Goal: Task Accomplishment & Management: Use online tool/utility

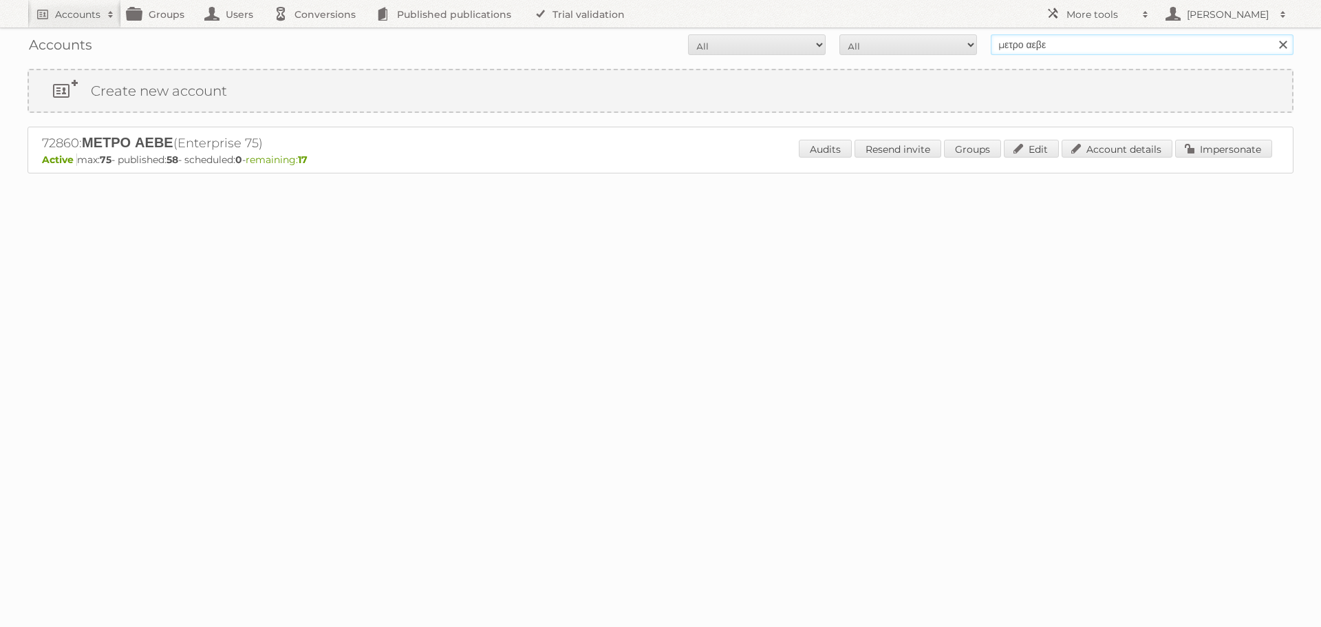
drag, startPoint x: 1060, startPoint y: 45, endPoint x: 997, endPoint y: 44, distance: 63.3
click at [997, 44] on input "μετρο αεβε" at bounding box center [1142, 44] width 303 height 21
type input "ikea communications"
click at [1272, 34] on input "Search" at bounding box center [1282, 44] width 21 height 21
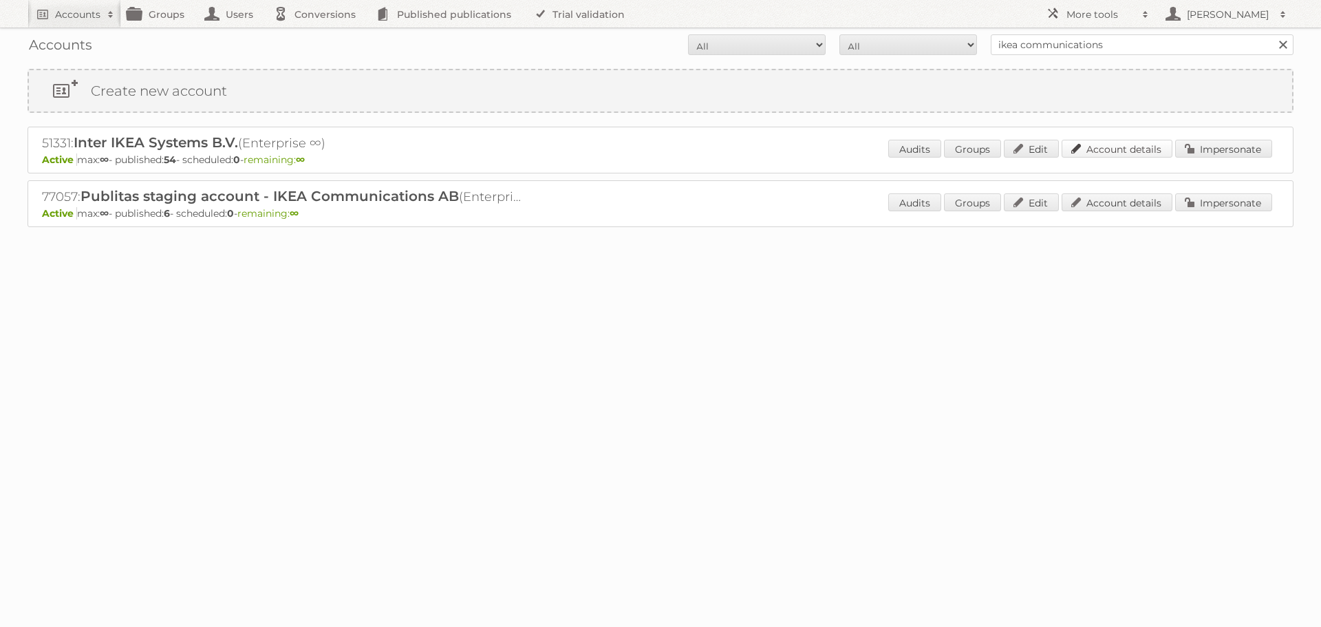
click at [1109, 148] on link "Account details" at bounding box center [1117, 149] width 111 height 18
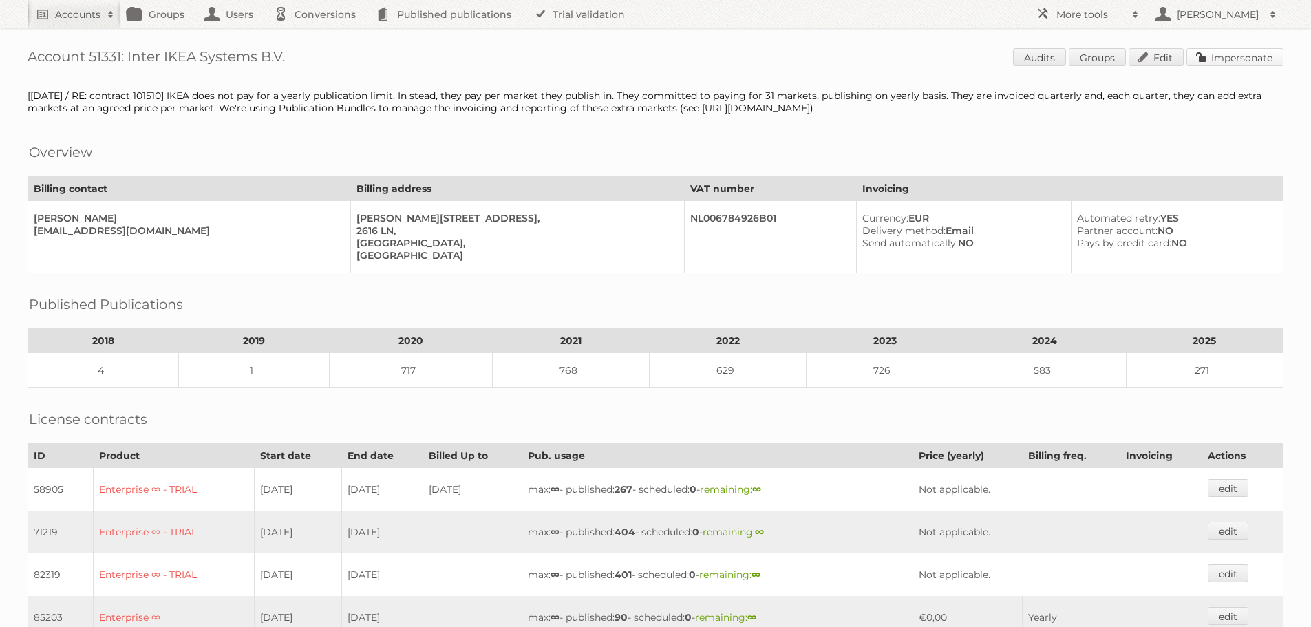
click at [1237, 56] on link "Impersonate" at bounding box center [1234, 57] width 97 height 18
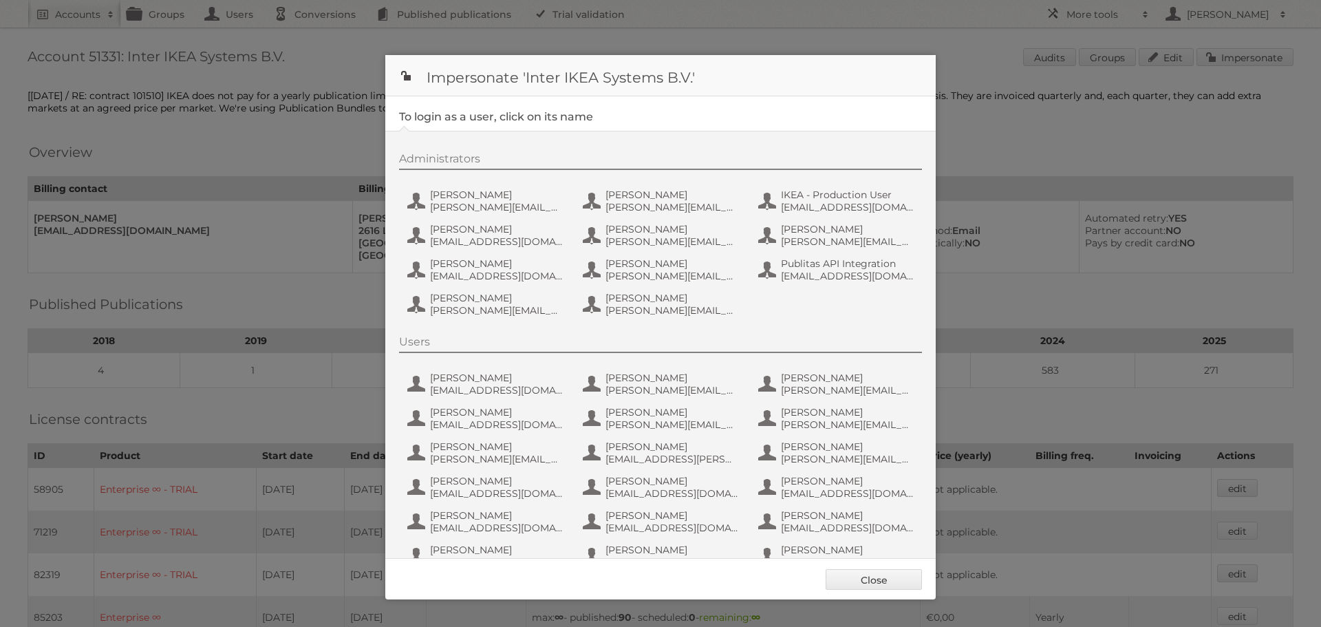
click at [486, 185] on div "Administrators [PERSON_NAME] [PERSON_NAME][EMAIL_ADDRESS][DOMAIN_NAME] Hanna Sk…" at bounding box center [667, 236] width 537 height 169
click at [484, 198] on span "Andreas Olofsson" at bounding box center [496, 195] width 133 height 12
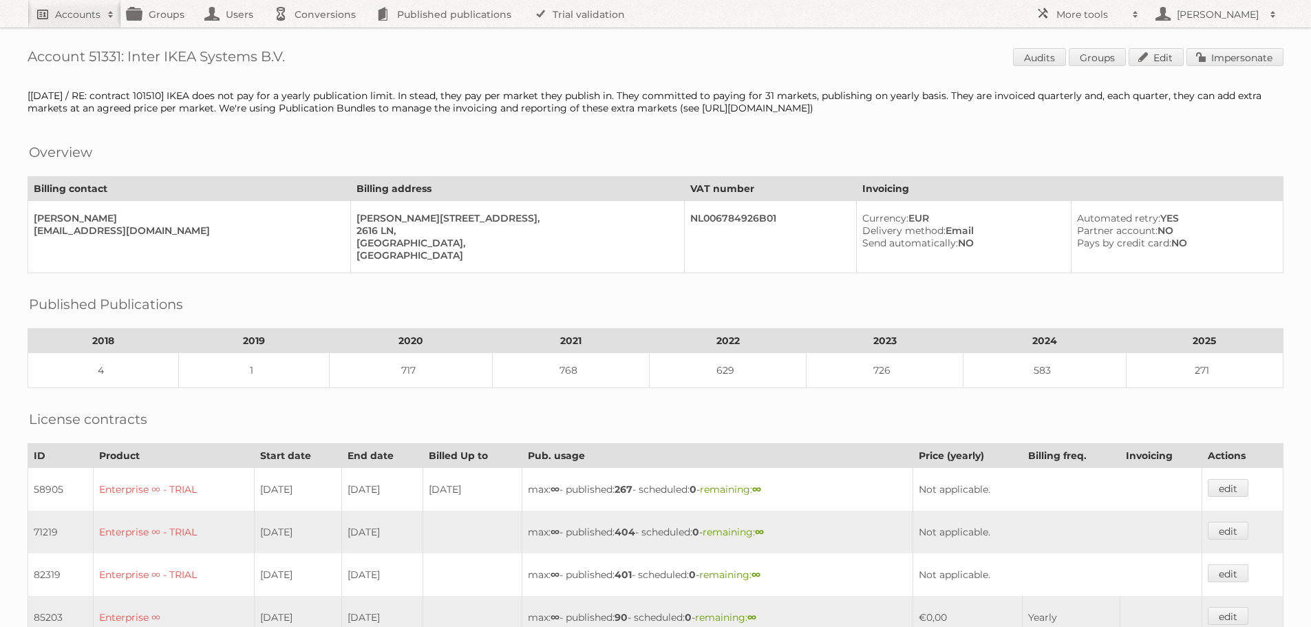
click at [59, 1] on link "Accounts" at bounding box center [75, 14] width 94 height 28
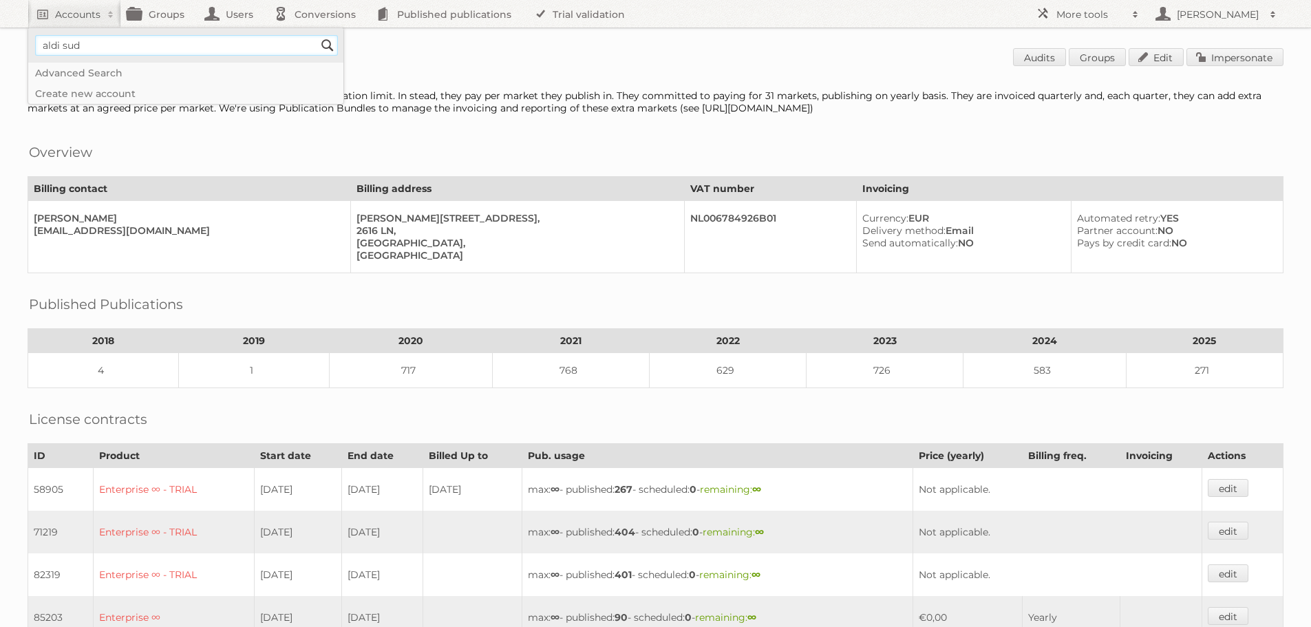
type input"] "aldi sud germany"
click at [317, 35] on input "Search" at bounding box center [327, 45] width 21 height 21
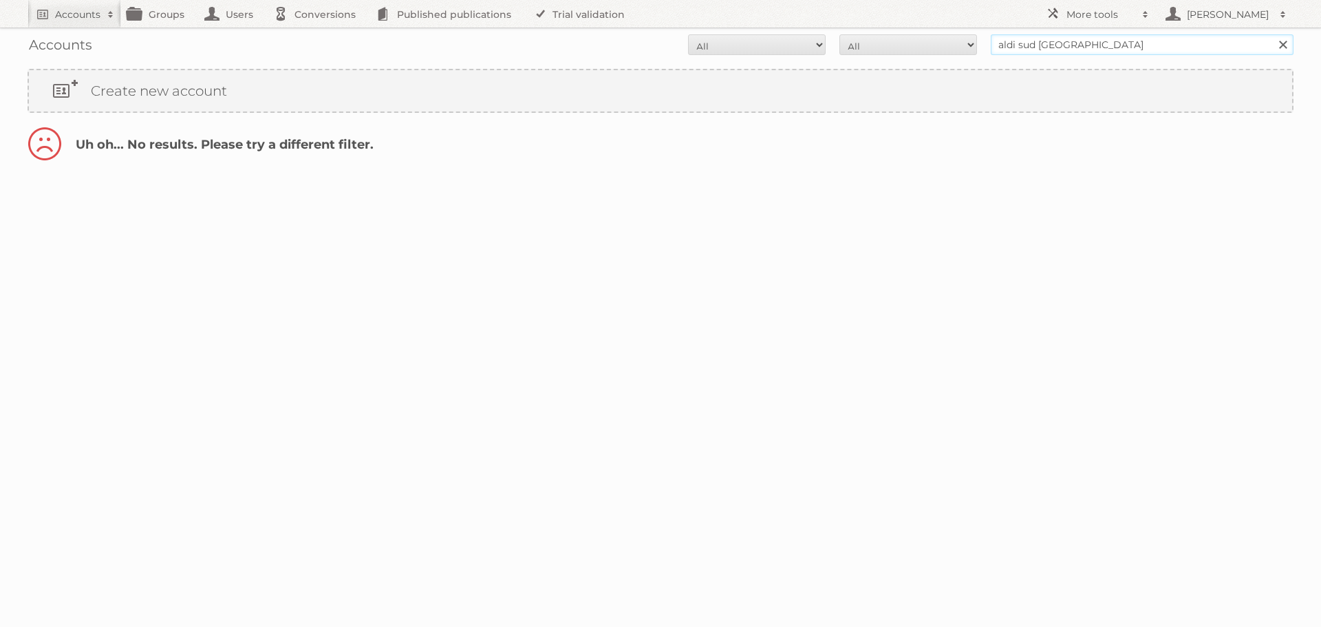
click at [1058, 43] on input "aldi sud [GEOGRAPHIC_DATA]" at bounding box center [1142, 44] width 303 height 21
type input "aldi sud"
click at [1272, 34] on input "Search" at bounding box center [1282, 44] width 21 height 21
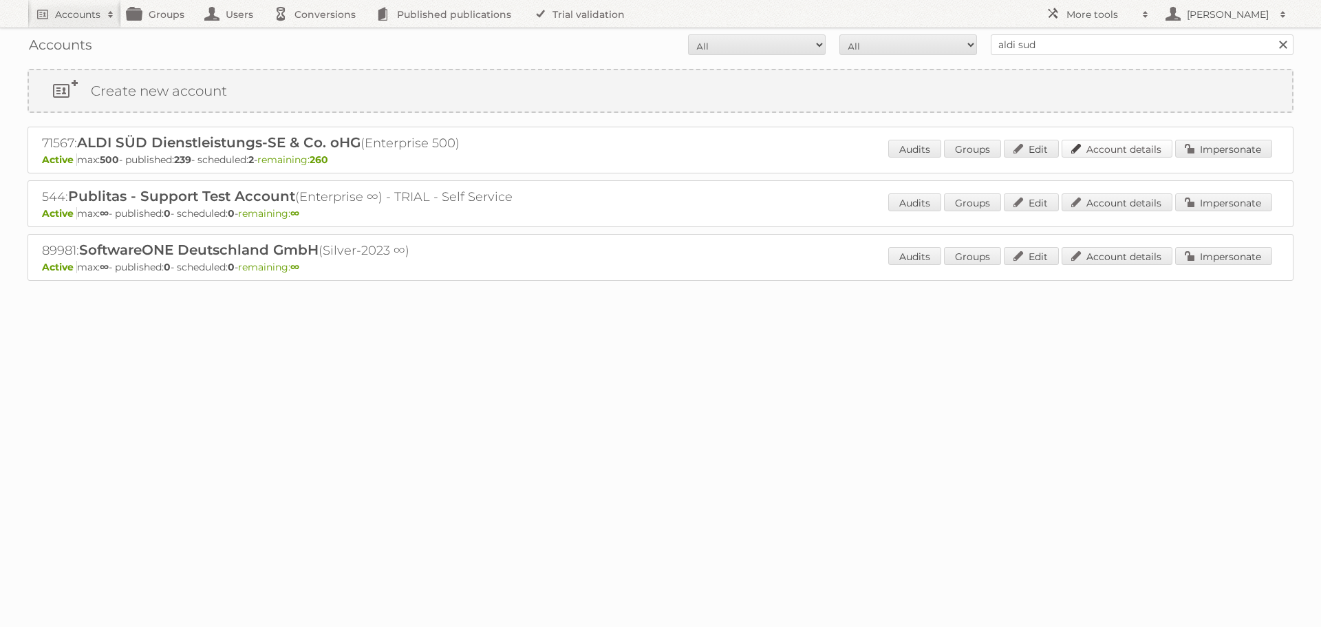
click at [1130, 147] on link "Account details" at bounding box center [1117, 149] width 111 height 18
